Goal: Transaction & Acquisition: Purchase product/service

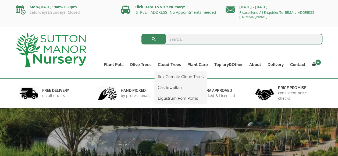
scroll to position [54, 0]
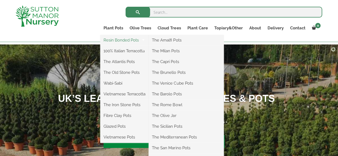
click at [110, 40] on link "Resin Bonded Pots" at bounding box center [124, 40] width 48 height 8
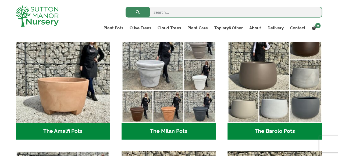
scroll to position [162, 0]
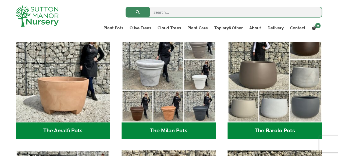
click at [275, 129] on h2 "The Barolo Pots (36)" at bounding box center [275, 130] width 94 height 17
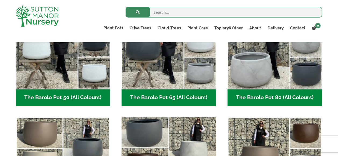
scroll to position [162, 0]
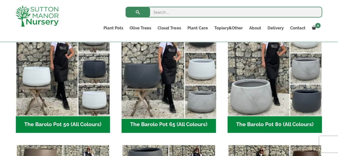
click at [195, 98] on img "Visit product category The Barolo Pot 65 (All Colours)" at bounding box center [169, 68] width 99 height 99
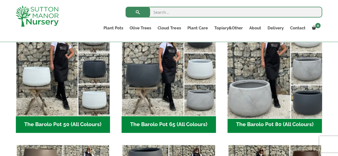
click at [257, 92] on img "Visit product category The Barolo Pot 80 (All Colours)" at bounding box center [274, 68] width 99 height 99
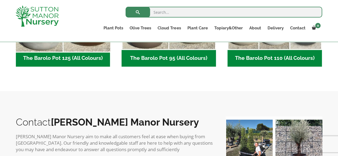
scroll to position [296, 0]
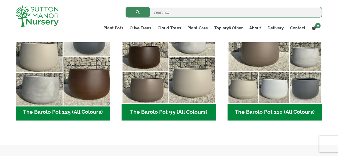
click at [43, 84] on img "Visit product category The Barolo Pot 125 (All Colours)" at bounding box center [62, 56] width 99 height 99
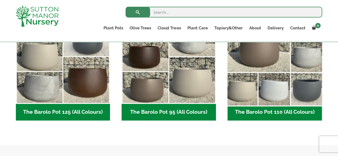
click at [303, 64] on img "Visit product category The Barolo Pot 110 (All Colours)" at bounding box center [274, 56] width 99 height 99
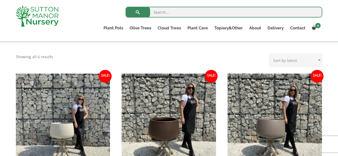
scroll to position [81, 0]
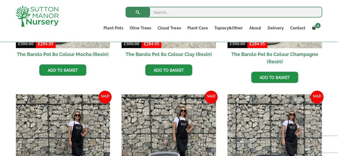
scroll to position [215, 0]
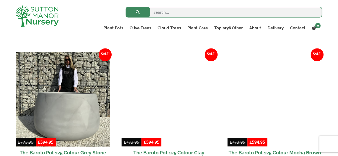
scroll to position [269, 0]
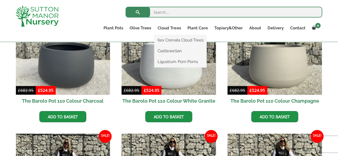
scroll to position [188, 0]
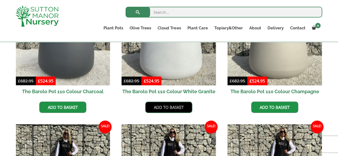
click at [162, 105] on link "Add to basket" at bounding box center [168, 106] width 47 height 11
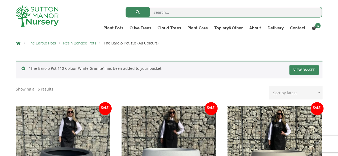
scroll to position [100, 0]
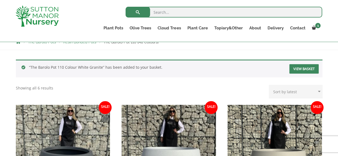
click at [293, 68] on link "View basket" at bounding box center [304, 68] width 29 height 9
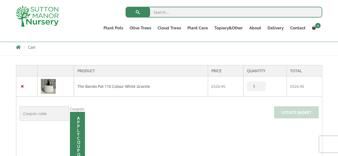
scroll to position [108, 0]
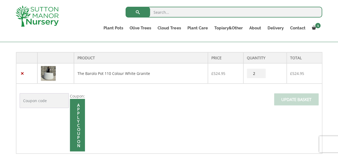
click at [261, 71] on input "2" at bounding box center [256, 73] width 19 height 9
click at [261, 71] on input "3" at bounding box center [256, 73] width 19 height 9
click at [261, 71] on input "4" at bounding box center [256, 73] width 19 height 9
click at [261, 71] on input "5" at bounding box center [256, 73] width 19 height 9
click at [261, 71] on input "6" at bounding box center [256, 73] width 19 height 9
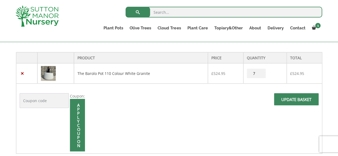
click at [261, 71] on input "7" at bounding box center [256, 73] width 19 height 9
type input "8"
click at [261, 71] on input "8" at bounding box center [256, 73] width 19 height 9
click at [297, 101] on span at bounding box center [297, 101] width 0 height 0
